Goal: Task Accomplishment & Management: Manage account settings

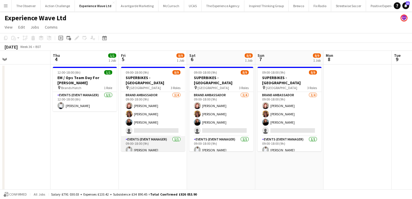
scroll to position [0, 156]
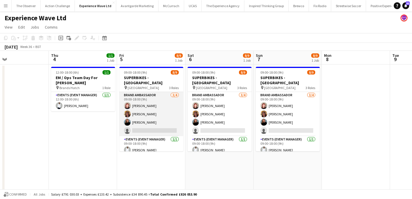
click at [167, 111] on app-card-role "Brand Ambassador 3/4 09:00-18:00 (9h) Lily Exall Mollie NJOKU Marisa Orton sing…" at bounding box center [151, 114] width 64 height 44
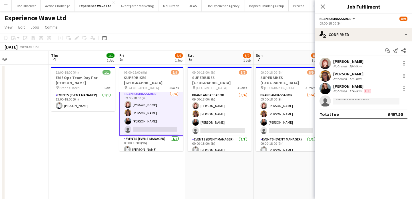
scroll to position [0, 0]
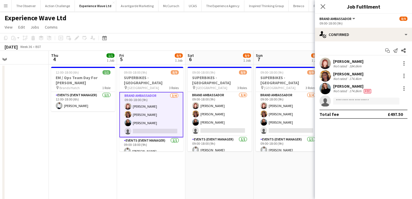
click at [92, 129] on app-date-cell "12:00-18:00 (6h) 1/1 EM / Ops Team Day For Pedro pin Brands Hatch 1 Role Events…" at bounding box center [83, 157] width 68 height 185
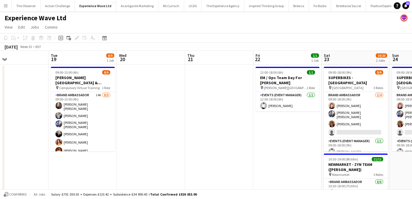
scroll to position [0, 129]
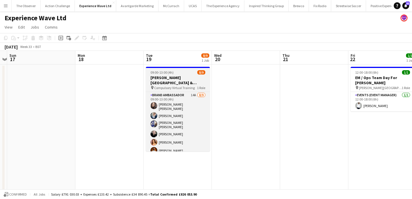
click at [175, 89] on span "Compulsory Virtual Training" at bounding box center [174, 88] width 41 height 4
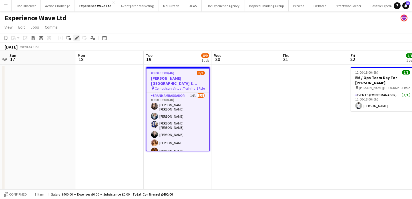
click at [77, 38] on icon at bounding box center [76, 38] width 3 height 3
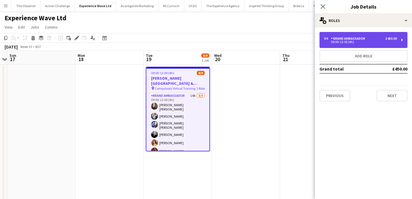
click at [345, 41] on div "09:00-13:00 (4h)" at bounding box center [360, 42] width 73 height 3
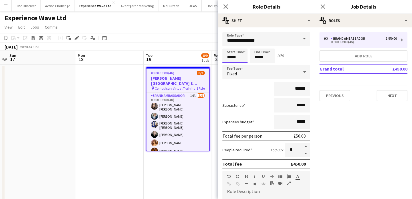
click at [232, 56] on input "*****" at bounding box center [234, 56] width 25 height 14
click at [240, 46] on div at bounding box center [240, 46] width 11 height 6
type input "*****"
click at [240, 46] on div at bounding box center [240, 46] width 11 height 6
click at [266, 58] on input "*****" at bounding box center [262, 56] width 25 height 14
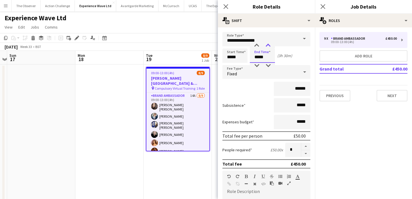
click at [269, 45] on div at bounding box center [267, 46] width 11 height 6
type input "*****"
click at [269, 45] on div at bounding box center [267, 46] width 11 height 6
click at [304, 59] on div "Start Time ***** End Time ***** (4h)" at bounding box center [266, 56] width 88 height 14
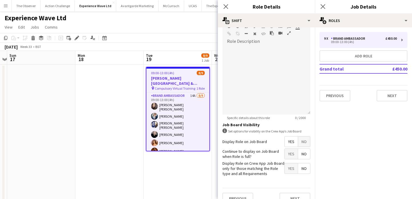
scroll to position [160, 0]
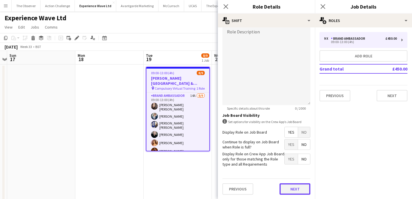
click at [294, 189] on button "Next" at bounding box center [295, 188] width 31 height 11
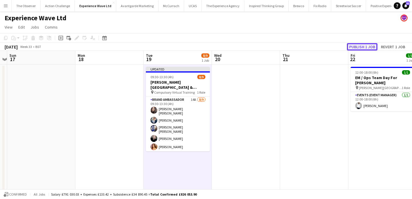
click at [361, 47] on button "Publish 1 job" at bounding box center [362, 46] width 31 height 7
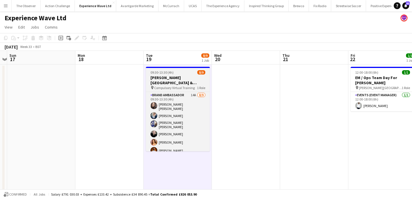
click at [177, 81] on h3 "Cadwell Park & Donington Park Virtual Training" at bounding box center [178, 80] width 64 height 10
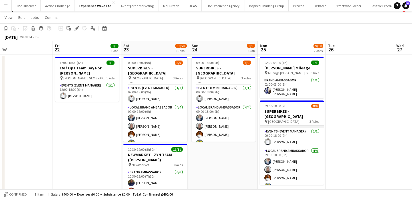
scroll to position [11, 0]
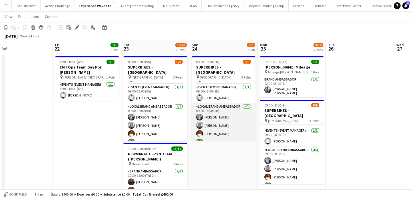
click at [234, 111] on app-card-role "Local Brand Ambassador 4/4 09:00-18:00 (9h) Gemma Owen-Kendall Charlotte Trench…" at bounding box center [224, 125] width 64 height 44
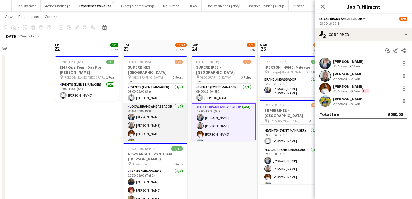
click at [169, 127] on app-card-role "Local Brand Ambassador 4/4 09:00-18:00 (9h) Gemma Owen-Kendall Charlotte Trench…" at bounding box center [155, 125] width 64 height 44
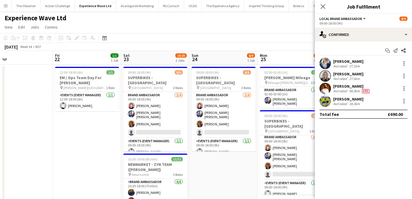
scroll to position [0, 0]
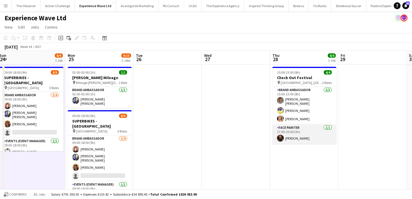
scroll to position [0, 208]
click at [289, 125] on app-card-role "Face Painter 1/1 17:00-20:00 (3h) Sharon Hogarth" at bounding box center [304, 134] width 64 height 19
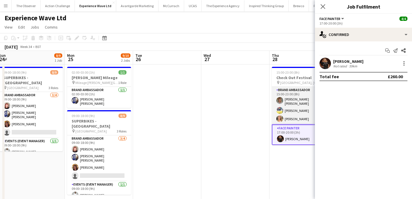
click at [298, 113] on app-card-role "Brand Ambassador 3/3 15:00-23:00 (8h) Sara Cooper da Silva Yvonne Smith Cheri C…" at bounding box center [304, 106] width 64 height 38
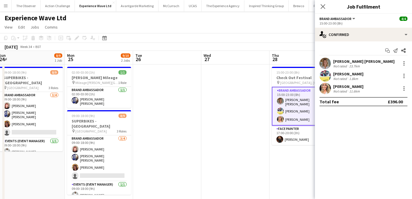
click at [344, 59] on div "Sara Cooper da Silva" at bounding box center [363, 61] width 61 height 5
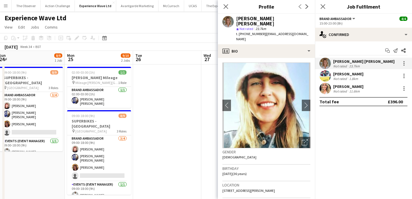
click at [345, 73] on div "Yvonne Smith" at bounding box center [348, 73] width 30 height 5
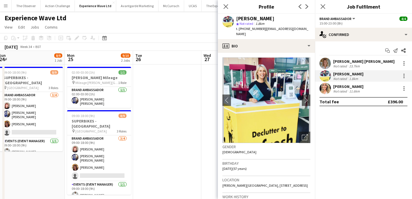
click at [345, 87] on div "Cheri Cunningham" at bounding box center [348, 86] width 30 height 5
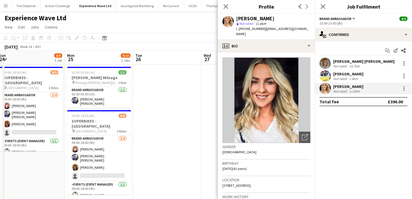
click at [336, 82] on div "Sara Cooper da Silva Not rated 23.7km Yvonne Smith Not rated 1.8km Cheri Cunnin…" at bounding box center [363, 76] width 97 height 37
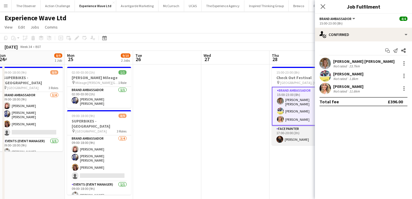
click at [300, 138] on app-card-role "Face Painter 1/1 17:00-20:00 (3h) Sharon Hogarth" at bounding box center [304, 135] width 64 height 19
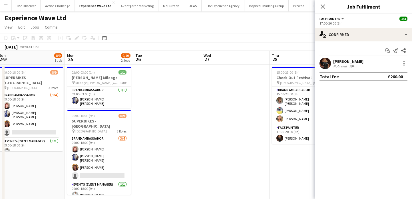
click at [197, 116] on app-date-cell at bounding box center [167, 157] width 68 height 185
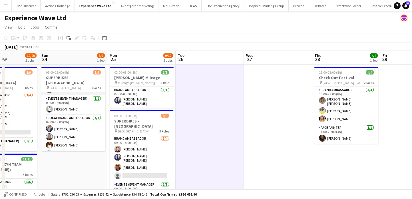
scroll to position [43, 0]
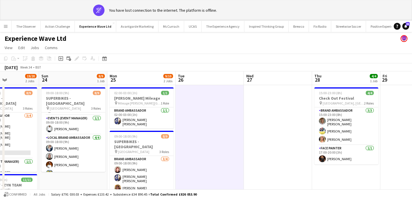
click at [5, 33] on div "Experience Wave Ltd" at bounding box center [206, 37] width 412 height 11
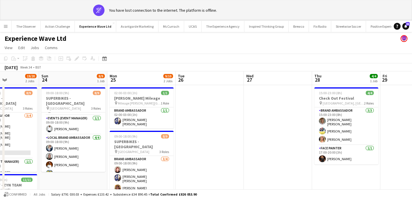
click at [5, 27] on app-icon "Menu" at bounding box center [5, 26] width 5 height 5
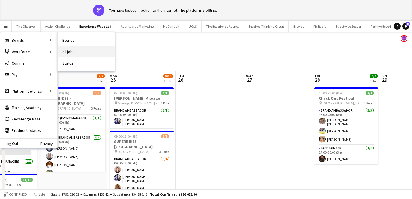
click at [81, 52] on link "All jobs" at bounding box center [86, 51] width 57 height 11
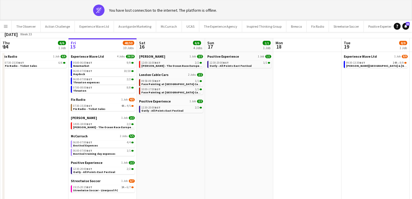
scroll to position [28, 0]
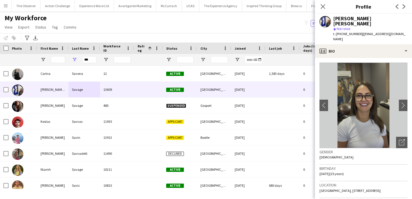
click at [4, 4] on app-icon "Menu" at bounding box center [5, 5] width 5 height 5
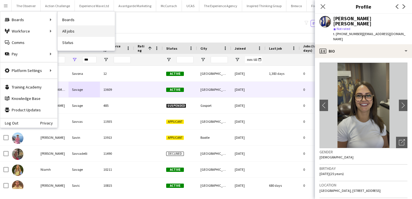
click at [68, 32] on link "All jobs" at bounding box center [86, 30] width 57 height 11
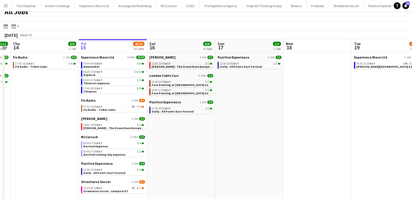
scroll to position [7, 0]
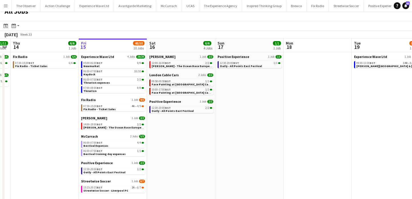
click at [307, 102] on app-date-cell at bounding box center [318, 165] width 68 height 227
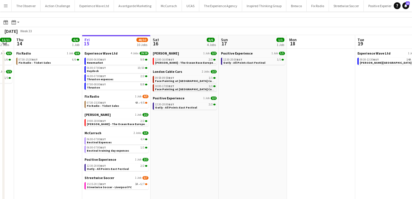
scroll to position [10, 0]
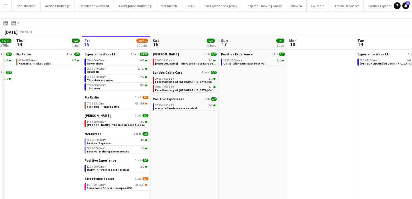
click at [6, 6] on app-icon "Menu" at bounding box center [5, 5] width 5 height 5
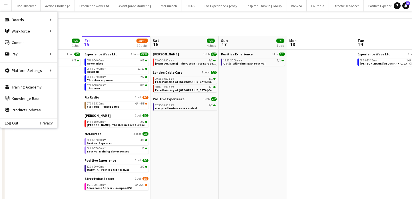
click at [185, 140] on app-date-cell "Helly Hansen 1 Job 2/2 12:00-16:00 BST 2/2 Helly Hansen - The Ocean Race Europe…" at bounding box center [185, 163] width 68 height 227
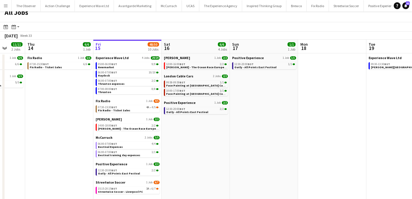
scroll to position [3, 0]
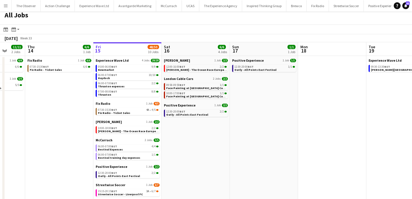
click at [5, 13] on h1 "All Jobs" at bounding box center [16, 16] width 33 height 17
click at [5, 9] on button "Menu" at bounding box center [5, 5] width 11 height 11
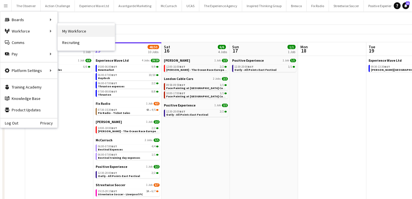
click at [67, 34] on link "My Workforce" at bounding box center [86, 30] width 57 height 11
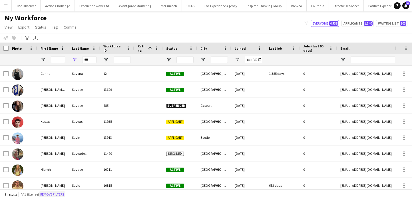
click at [65, 195] on button "Remove filters" at bounding box center [52, 194] width 26 height 6
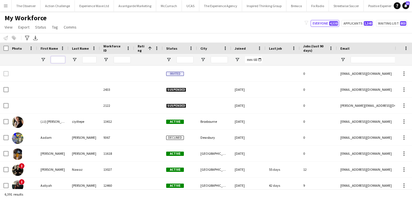
click at [57, 60] on input "First Name Filter Input" at bounding box center [58, 59] width 14 height 7
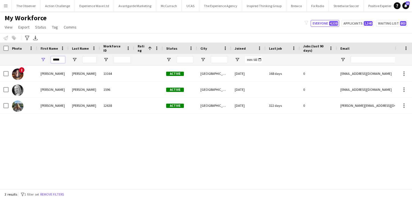
type input "*****"
click at [88, 60] on input "Last Name Filter Input" at bounding box center [89, 59] width 14 height 7
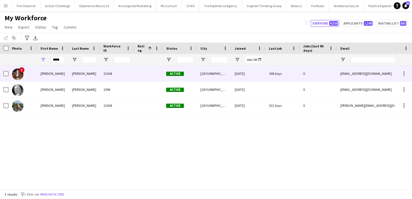
click at [92, 76] on div "McNally" at bounding box center [84, 74] width 31 height 16
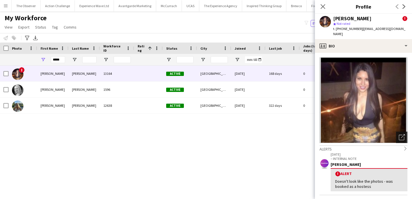
click at [404, 135] on icon at bounding box center [401, 137] width 5 height 5
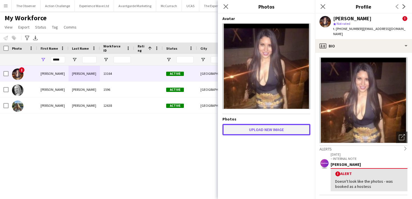
click at [282, 131] on button "Upload new image" at bounding box center [266, 129] width 88 height 11
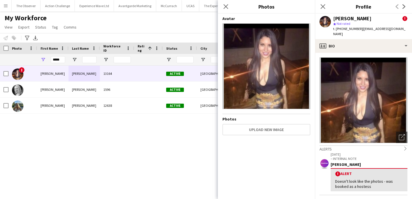
click at [163, 149] on div "! Sasha McNally 13164 Active Brighton 26-02-2025 168 days 0 sashamcnally@hotmai…" at bounding box center [197, 127] width 395 height 123
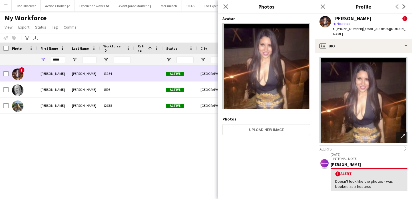
click at [173, 79] on div "Active" at bounding box center [180, 74] width 34 height 16
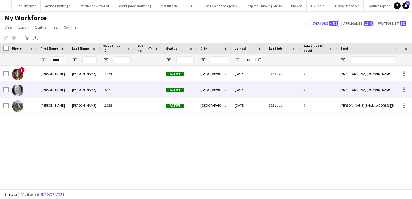
click at [174, 92] on div "Active" at bounding box center [180, 90] width 34 height 16
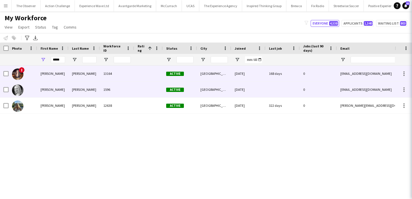
click at [177, 76] on span "Active" at bounding box center [175, 74] width 18 height 4
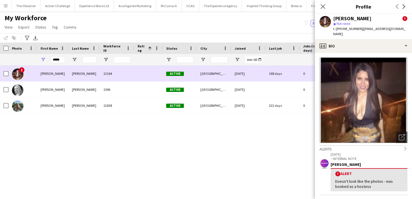
click at [180, 69] on div "Active" at bounding box center [180, 74] width 34 height 16
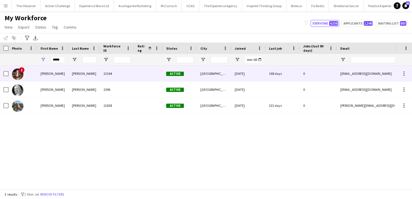
click at [180, 81] on div "Active" at bounding box center [180, 74] width 34 height 16
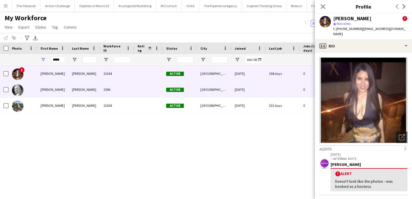
click at [180, 96] on div "Active" at bounding box center [180, 90] width 34 height 16
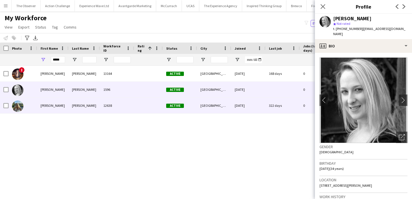
click at [181, 112] on div "Active" at bounding box center [180, 106] width 34 height 16
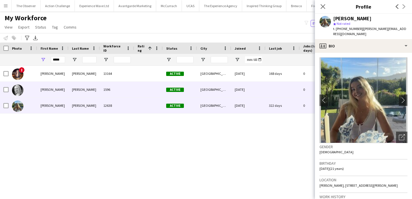
click at [185, 91] on div "Active" at bounding box center [180, 90] width 34 height 16
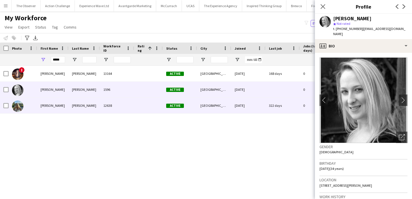
click at [185, 106] on div "Active" at bounding box center [180, 106] width 34 height 16
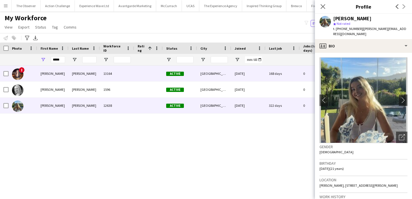
click at [192, 77] on div "Active" at bounding box center [180, 74] width 34 height 16
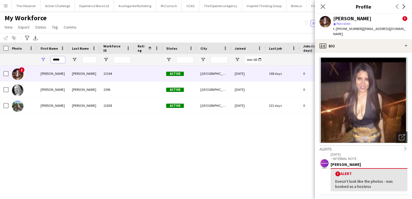
click at [57, 59] on input "*****" at bounding box center [58, 59] width 14 height 7
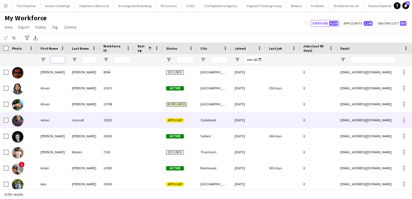
scroll to position [2390, 0]
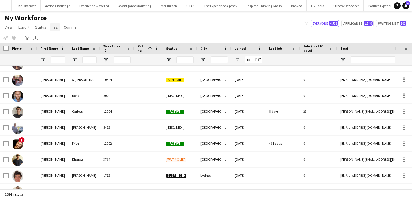
click at [53, 27] on span "Tag" at bounding box center [55, 27] width 6 height 5
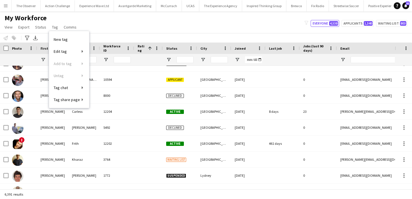
click at [249, 31] on div "My Workforce View Views Default view New view Update view Delete view Edit name…" at bounding box center [206, 23] width 412 height 19
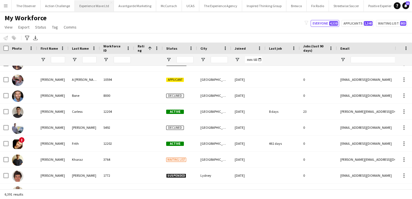
click at [101, 6] on button "Experience Wave Ltd Close" at bounding box center [94, 5] width 39 height 11
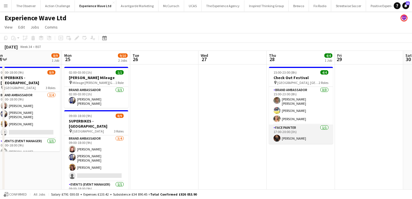
click at [286, 135] on app-card-role "Face Painter 1/1 17:00-20:00 (3h) Sharon Hogarth" at bounding box center [301, 134] width 64 height 19
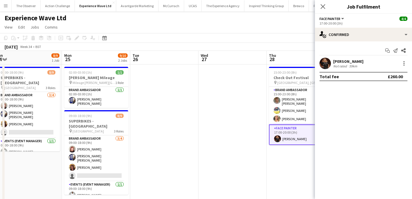
click at [326, 71] on app-confirmed-crew "Sharon Hogarth Not rated 59km Total fee £260.00" at bounding box center [363, 69] width 97 height 23
click at [329, 60] on app-user-avatar at bounding box center [325, 63] width 11 height 11
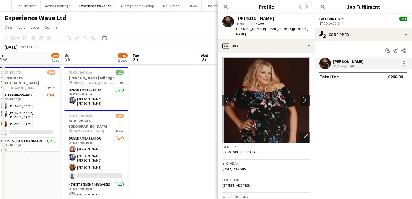
click at [307, 98] on app-icon "chevron-right" at bounding box center [306, 100] width 9 height 6
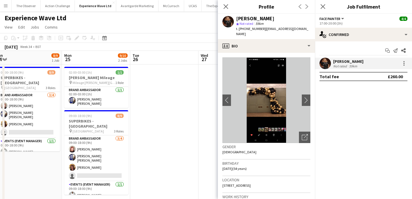
click at [308, 93] on img at bounding box center [266, 100] width 88 height 86
click at [308, 101] on app-icon "chevron-right" at bounding box center [306, 100] width 9 height 6
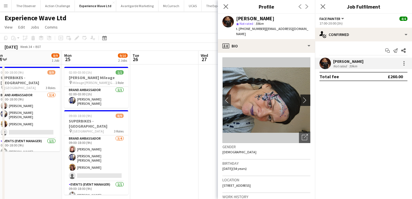
click at [308, 101] on app-icon "chevron-right" at bounding box center [306, 100] width 9 height 6
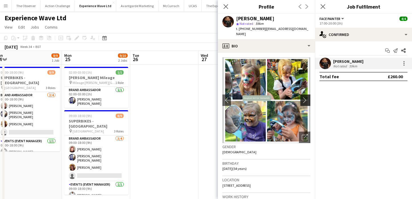
click at [306, 101] on app-icon "chevron-right" at bounding box center [306, 100] width 9 height 6
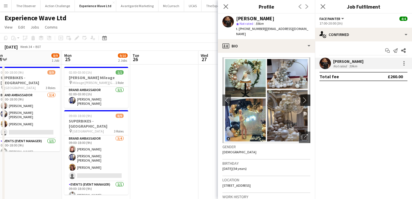
click at [306, 101] on app-icon "chevron-right" at bounding box center [306, 100] width 9 height 6
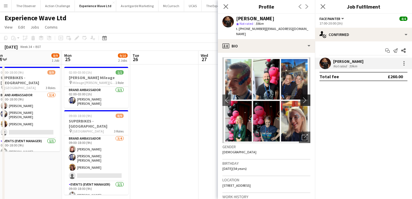
click at [306, 101] on app-icon "chevron-right" at bounding box center [306, 100] width 9 height 6
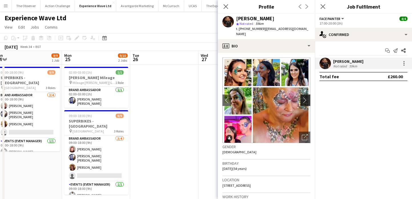
click at [306, 101] on app-icon "chevron-right" at bounding box center [306, 100] width 9 height 6
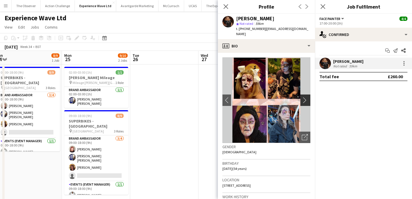
click at [304, 100] on app-icon "chevron-right" at bounding box center [306, 100] width 9 height 6
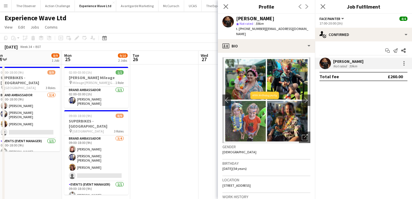
click at [309, 106] on img at bounding box center [266, 100] width 88 height 86
click at [307, 104] on button "chevron-right" at bounding box center [305, 100] width 11 height 11
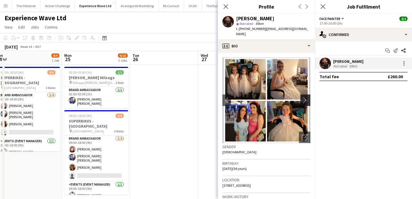
click at [307, 104] on button "chevron-right" at bounding box center [305, 100] width 11 height 11
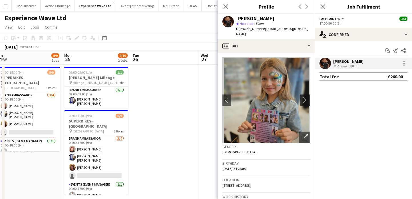
click at [307, 104] on button "chevron-right" at bounding box center [305, 100] width 11 height 11
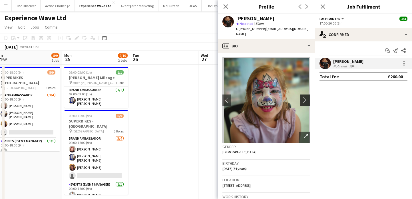
click at [301, 104] on button "chevron-right" at bounding box center [305, 100] width 11 height 11
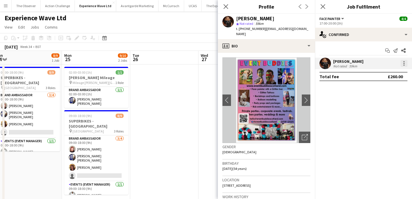
click at [404, 63] on div at bounding box center [404, 63] width 1 height 1
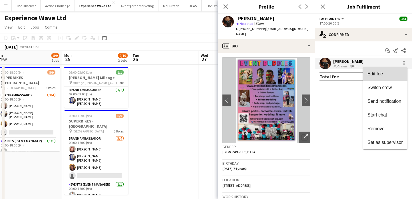
click at [405, 73] on button "Edit fee" at bounding box center [385, 74] width 45 height 14
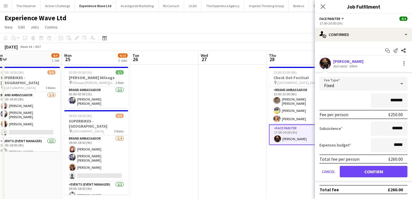
click at [276, 156] on app-date-cell "15:00-23:00 (8h) 4/4 Check Out Festival pin Glasgow, Scotland 2 Roles Brand Amb…" at bounding box center [301, 138] width 68 height 146
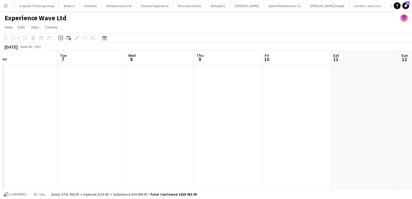
scroll to position [0, 214]
click at [8, 7] on app-icon "Menu" at bounding box center [5, 5] width 5 height 5
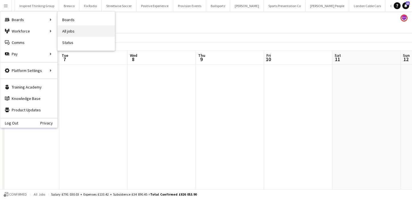
click at [72, 27] on link "All jobs" at bounding box center [86, 30] width 57 height 11
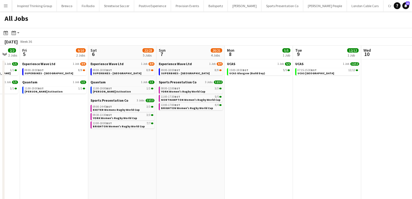
scroll to position [0, 260]
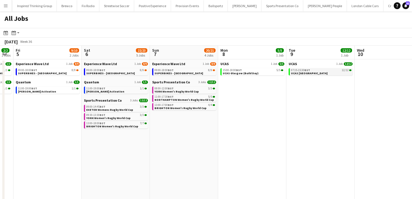
click at [324, 73] on link "07:15-15:30 BST 12/12 UCAS Glasgow" at bounding box center [321, 71] width 61 height 7
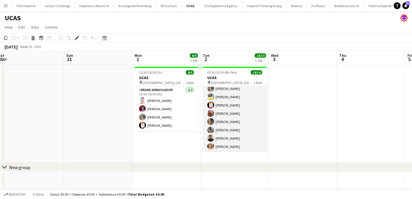
scroll to position [63, 0]
click at [229, 133] on app-card-role "Brand Ambassador 14/14 07:15-15:30 (8h15m) Cleo Gifford Mehreen Parvez Rachel A…" at bounding box center [235, 87] width 64 height 127
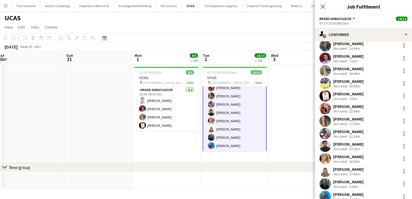
scroll to position [30, 0]
click at [335, 123] on div "Not rated" at bounding box center [340, 124] width 15 height 4
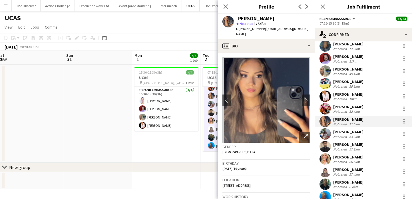
click at [187, 149] on app-date-cell "15:30-18:30 (3h) 4/4 UCAS pin Lowland Hall, Edinburgh 1 Role Brand Ambassador 4…" at bounding box center [166, 114] width 68 height 98
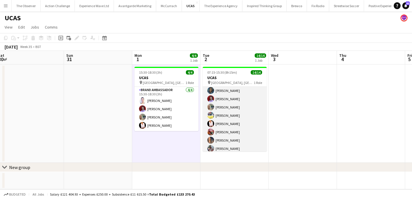
scroll to position [0, 0]
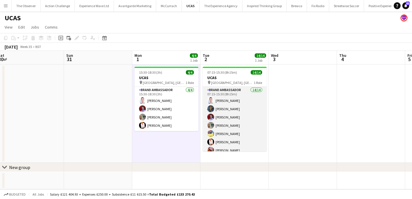
click at [230, 124] on app-card-role "Brand Ambassador 14/14 07:15-15:30 (8h15m) Cleo Gifford Mehreen Parvez Rachel A…" at bounding box center [235, 150] width 64 height 127
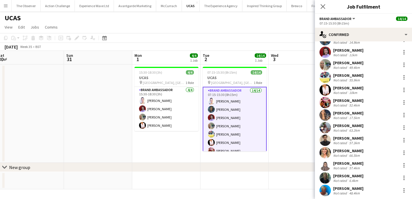
scroll to position [50, 0]
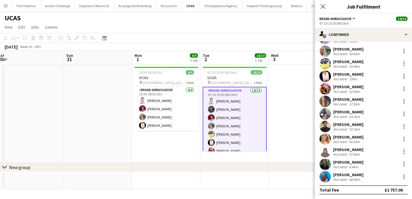
click at [172, 142] on app-date-cell "15:30-18:30 (3h) 4/4 UCAS pin Lowland Hall, Edinburgh 1 Role Brand Ambassador 4…" at bounding box center [166, 114] width 68 height 98
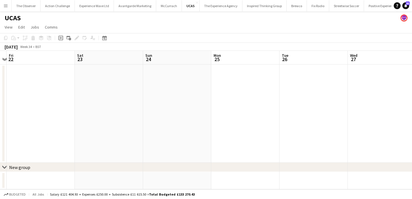
scroll to position [0, 128]
click at [8, 1] on button "Menu" at bounding box center [5, 5] width 11 height 11
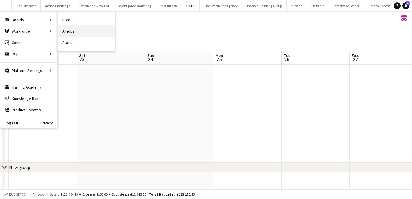
click at [92, 31] on link "All jobs" at bounding box center [86, 30] width 57 height 11
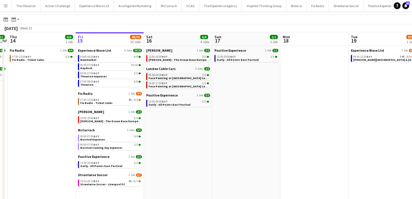
scroll to position [0, 136]
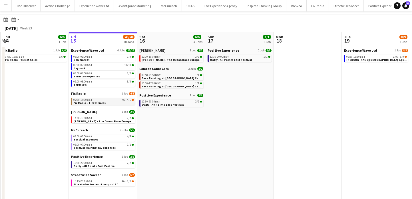
click at [119, 103] on link "07:30-15:30 BST 4A • 4/5 Fix Radio - Ticket Sales" at bounding box center [103, 101] width 61 height 7
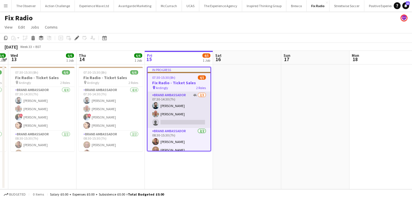
click at [187, 123] on app-card-role "Brand Ambassador 4A 2/3 07:30-14:30 (7h) Haydn Beardslee George Protheroe singl…" at bounding box center [179, 110] width 63 height 36
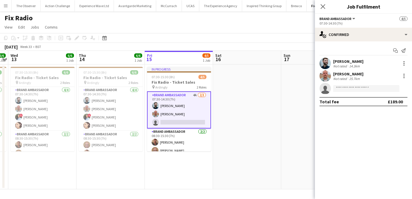
click at [233, 125] on app-date-cell at bounding box center [247, 127] width 68 height 125
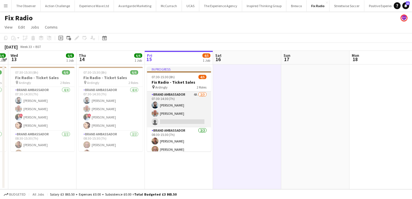
click at [173, 122] on app-card-role "Brand Ambassador 4A 2/3 07:30-14:30 (7h) Haydn Beardslee George Protheroe singl…" at bounding box center [179, 109] width 64 height 36
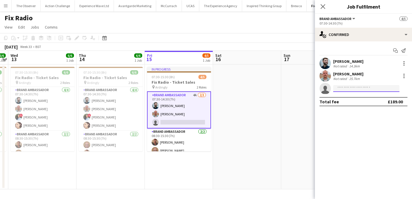
click at [364, 86] on input at bounding box center [366, 88] width 66 height 7
type input "*"
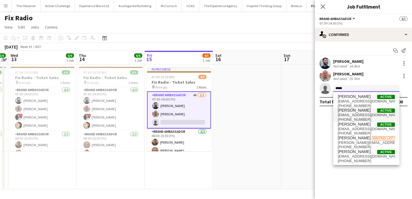
type input "*****"
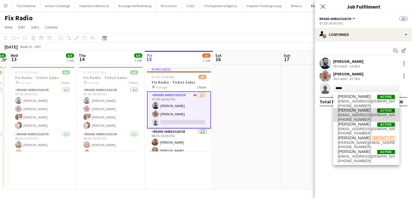
click at [367, 112] on span "Natasha Curtis Active" at bounding box center [366, 110] width 57 height 5
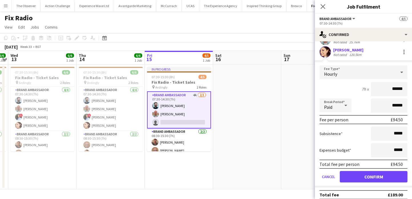
scroll to position [41, 0]
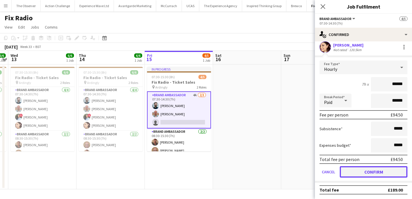
click at [387, 174] on button "Confirm" at bounding box center [374, 171] width 68 height 11
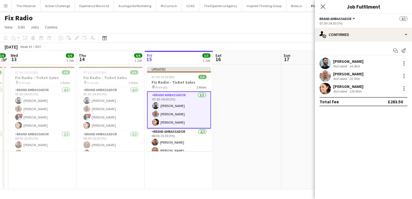
scroll to position [0, 0]
click at [286, 139] on app-date-cell at bounding box center [315, 127] width 68 height 125
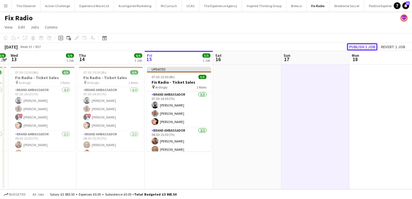
click at [362, 45] on button "Publish 1 job" at bounding box center [362, 46] width 31 height 7
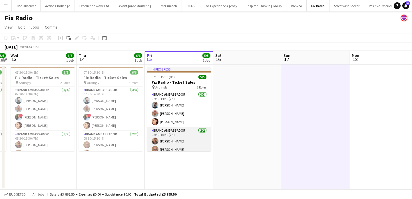
scroll to position [4, 0]
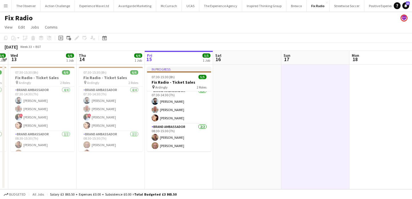
click at [1, 7] on button "Menu" at bounding box center [5, 5] width 11 height 11
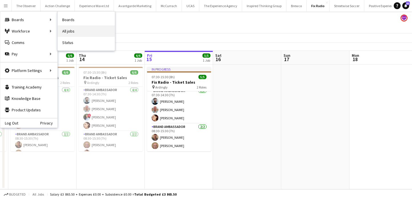
click at [71, 36] on link "All jobs" at bounding box center [86, 30] width 57 height 11
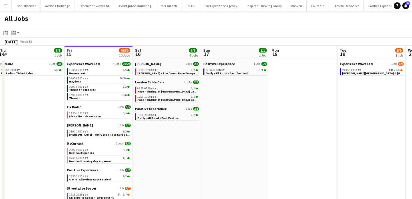
scroll to position [0, 141]
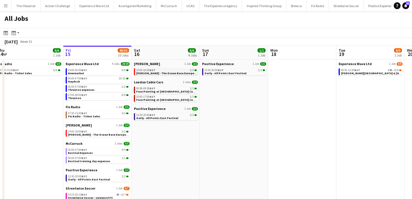
click at [146, 72] on span "[PERSON_NAME] - The Ocean Race Europe Race Village" at bounding box center [174, 73] width 76 height 4
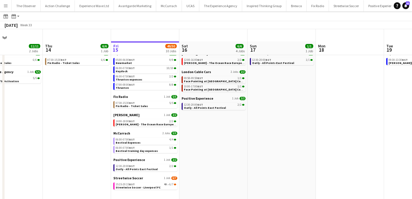
scroll to position [31, 0]
